Goal: Navigation & Orientation: Find specific page/section

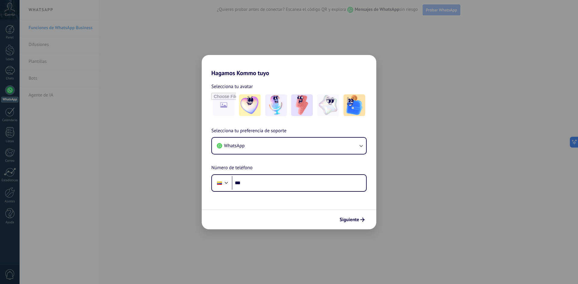
click at [165, 21] on div "Hagamos Kommo tuyo Selecciona tu avatar Selecciona tu preferencia de soporte Wh…" at bounding box center [289, 142] width 578 height 284
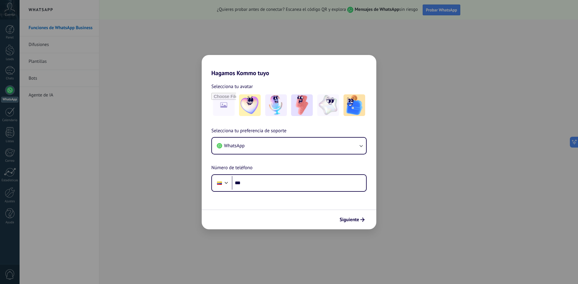
drag, startPoint x: 199, startPoint y: 45, endPoint x: 164, endPoint y: 69, distance: 42.7
click at [199, 46] on div "Hagamos Kommo tuyo Selecciona tu avatar Selecciona tu preferencia de soporte Wh…" at bounding box center [289, 142] width 578 height 284
drag, startPoint x: 164, startPoint y: 69, endPoint x: 152, endPoint y: 67, distance: 12.2
click at [162, 70] on div "Hagamos Kommo tuyo Selecciona tu avatar Selecciona tu preferencia de soporte Wh…" at bounding box center [289, 142] width 578 height 284
drag, startPoint x: 152, startPoint y: 67, endPoint x: 140, endPoint y: 62, distance: 13.5
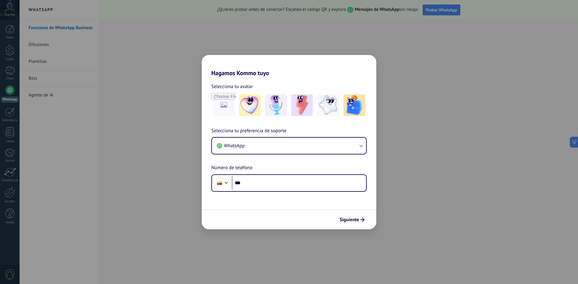
click at [146, 65] on div "Hagamos Kommo tuyo Selecciona tu avatar Selecciona tu preferencia de soporte Wh…" at bounding box center [289, 142] width 578 height 284
drag, startPoint x: 56, startPoint y: 23, endPoint x: 16, endPoint y: 57, distance: 51.9
click at [55, 24] on div "Hagamos Kommo tuyo Selecciona tu avatar Selecciona tu preferencia de soporte Wh…" at bounding box center [289, 142] width 578 height 284
click at [15, 57] on div "Hagamos Kommo tuyo Selecciona tu avatar Selecciona tu preferencia de soporte Wh…" at bounding box center [289, 142] width 578 height 284
click at [32, 67] on div "Hagamos Kommo tuyo Selecciona tu avatar Selecciona tu preferencia de soporte Wh…" at bounding box center [289, 142] width 578 height 284
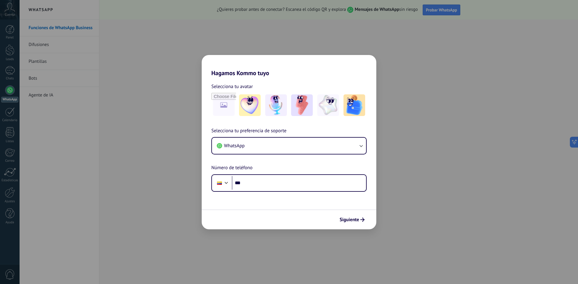
drag, startPoint x: 46, startPoint y: 77, endPoint x: 34, endPoint y: 66, distance: 17.0
click at [45, 75] on div "Hagamos Kommo tuyo Selecciona tu avatar Selecciona tu preferencia de soporte Wh…" at bounding box center [289, 142] width 578 height 284
drag, startPoint x: 34, startPoint y: 66, endPoint x: 14, endPoint y: 45, distance: 29.2
click at [24, 56] on div "Hagamos Kommo tuyo Selecciona tu avatar Selecciona tu preferencia de soporte Wh…" at bounding box center [289, 142] width 578 height 284
click at [9, 52] on div "Hagamos Kommo tuyo Selecciona tu avatar Selecciona tu preferencia de soporte Wh…" at bounding box center [289, 142] width 578 height 284
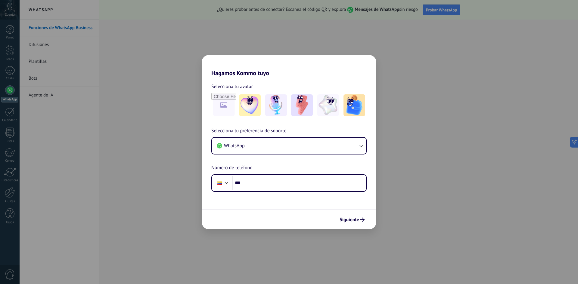
drag, startPoint x: 12, startPoint y: 63, endPoint x: 11, endPoint y: 69, distance: 5.4
click at [11, 68] on div "Hagamos Kommo tuyo Selecciona tu avatar Selecciona tu preferencia de soporte Wh…" at bounding box center [289, 142] width 578 height 284
drag, startPoint x: 11, startPoint y: 72, endPoint x: 8, endPoint y: 74, distance: 3.2
click at [10, 73] on div "Hagamos Kommo tuyo Selecciona tu avatar Selecciona tu preferencia de soporte Wh…" at bounding box center [289, 142] width 578 height 284
drag, startPoint x: 8, startPoint y: 74, endPoint x: 39, endPoint y: 51, distance: 38.5
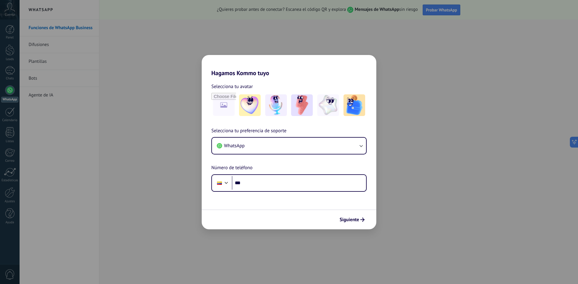
click at [12, 70] on div "Hagamos Kommo tuyo Selecciona tu avatar Selecciona tu preferencia de soporte Wh…" at bounding box center [289, 142] width 578 height 284
